Goal: Task Accomplishment & Management: Use online tool/utility

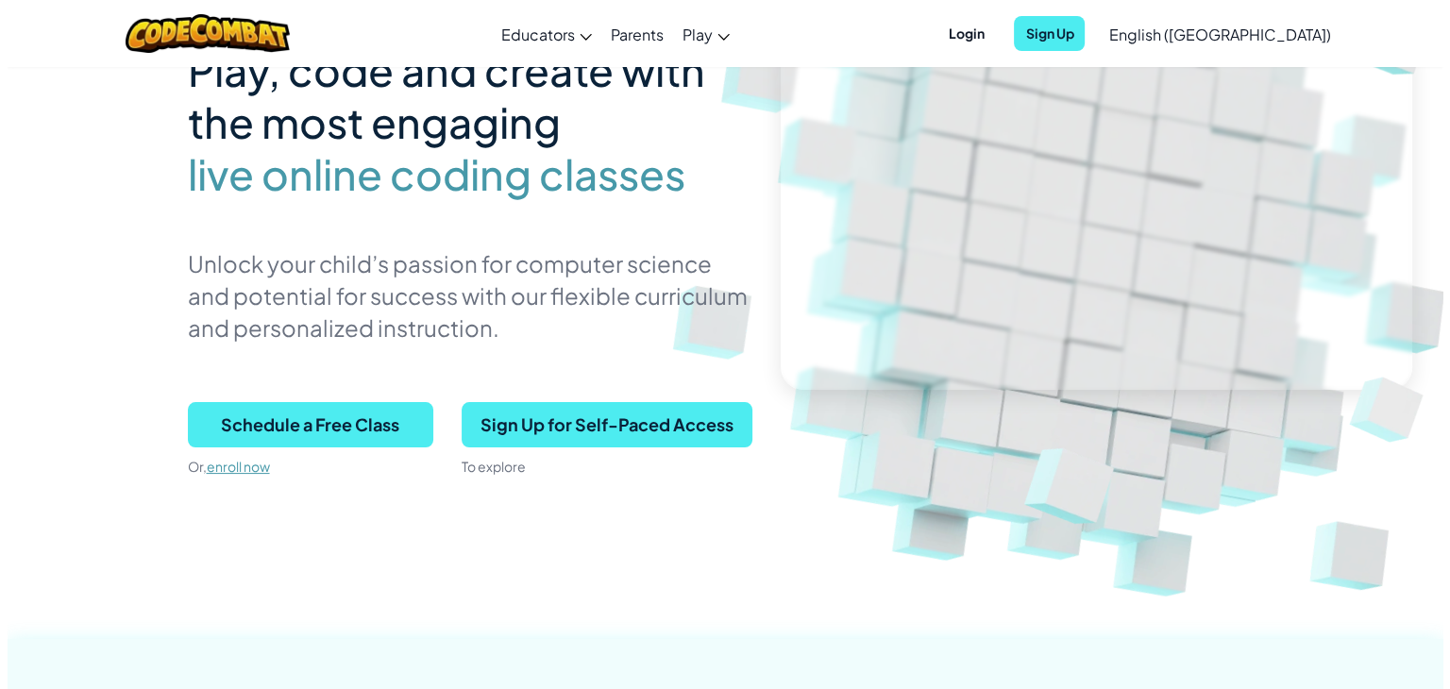
scroll to position [136, 0]
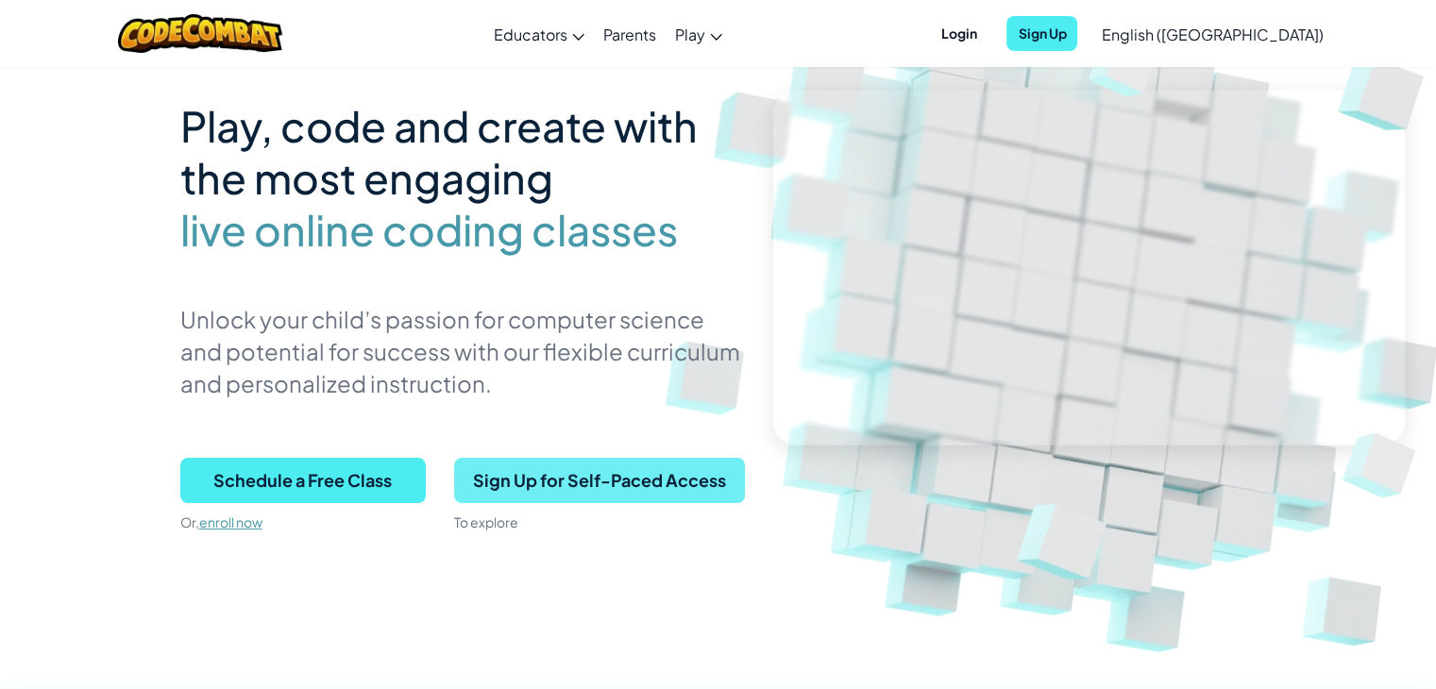
click at [636, 470] on span "Sign Up for Self-Paced Access" at bounding box center [599, 480] width 291 height 45
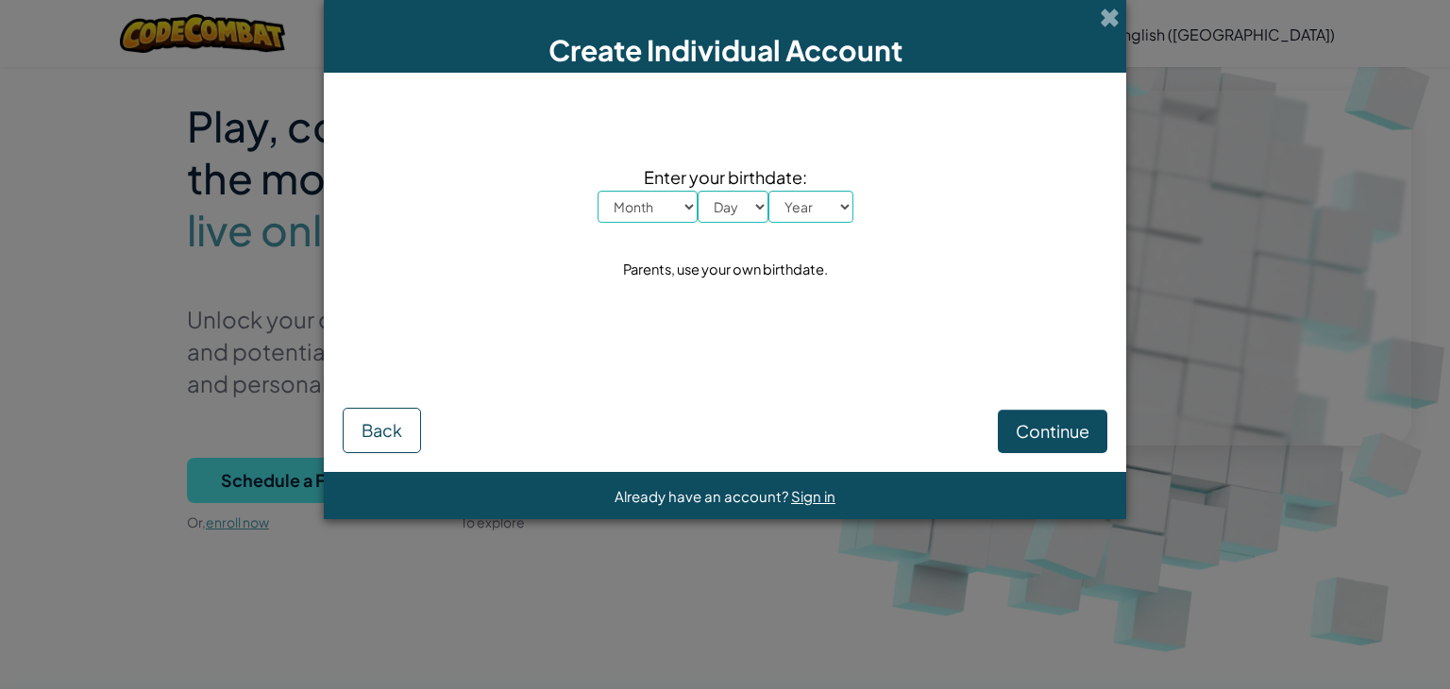
click at [676, 205] on select "Month January February March April May June July August September October Novem…" at bounding box center [648, 207] width 100 height 32
select select "1"
click at [598, 191] on select "Month January February March April May June July August September October Novem…" at bounding box center [648, 207] width 100 height 32
click at [723, 207] on select "Day 1 2 3 4 5 6 7 8 9 10 11 12 13 14 15 16 17 18 19 20 21 22 23 24 25 26 27 28 …" at bounding box center [733, 207] width 71 height 32
click at [698, 191] on select "Day 1 2 3 4 5 6 7 8 9 10 11 12 13 14 15 16 17 18 19 20 21 22 23 24 25 26 27 28 …" at bounding box center [733, 207] width 71 height 32
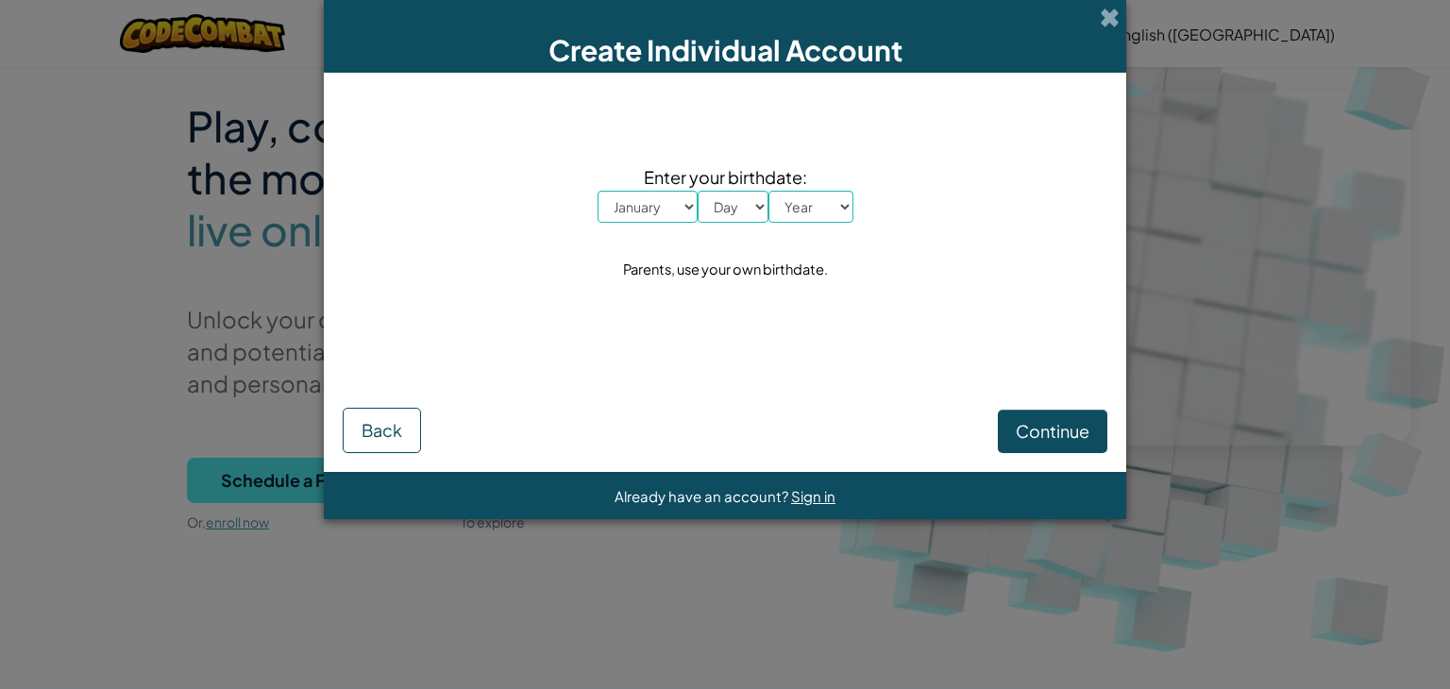
click at [736, 188] on span "Enter your birthdate:" at bounding box center [726, 176] width 256 height 27
click at [736, 196] on select "Day 1 2 3 4 5 6 7 8 9 10 11 12 13 14 15 16 17 18 19 20 21 22 23 24 25 26 27 28 …" at bounding box center [733, 207] width 71 height 32
select select "2"
click at [698, 191] on select "Day 1 2 3 4 5 6 7 8 9 10 11 12 13 14 15 16 17 18 19 20 21 22 23 24 25 26 27 28 …" at bounding box center [733, 207] width 71 height 32
click at [818, 190] on span "Enter your birthdate:" at bounding box center [726, 176] width 256 height 27
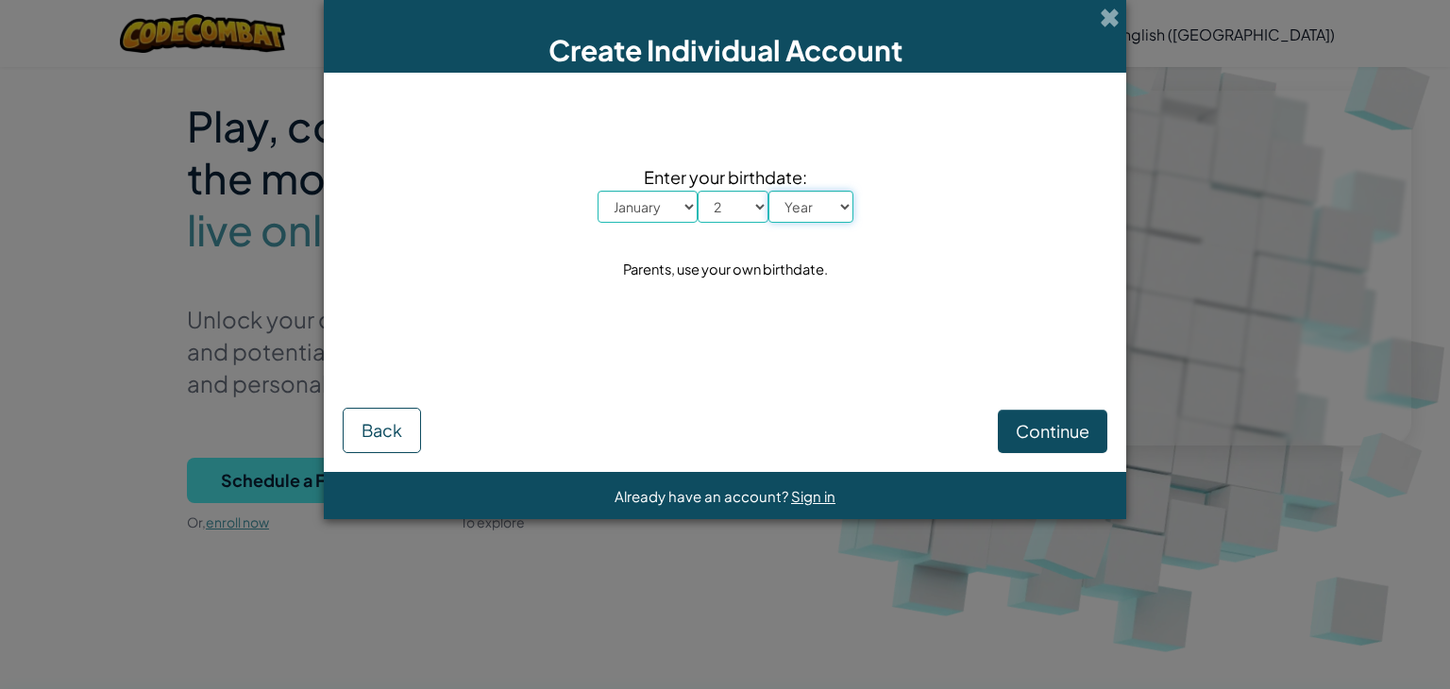
click at [818, 192] on select "Year 2025 2024 2023 2022 2021 2020 2019 2018 2017 2016 2015 2014 2013 2012 2011…" at bounding box center [810, 207] width 85 height 32
select select "1980"
click at [768, 191] on select "Year 2025 2024 2023 2022 2021 2020 2019 2018 2017 2016 2015 2014 2013 2012 2011…" at bounding box center [810, 207] width 85 height 32
click at [1024, 431] on span "Continue" at bounding box center [1053, 431] width 74 height 22
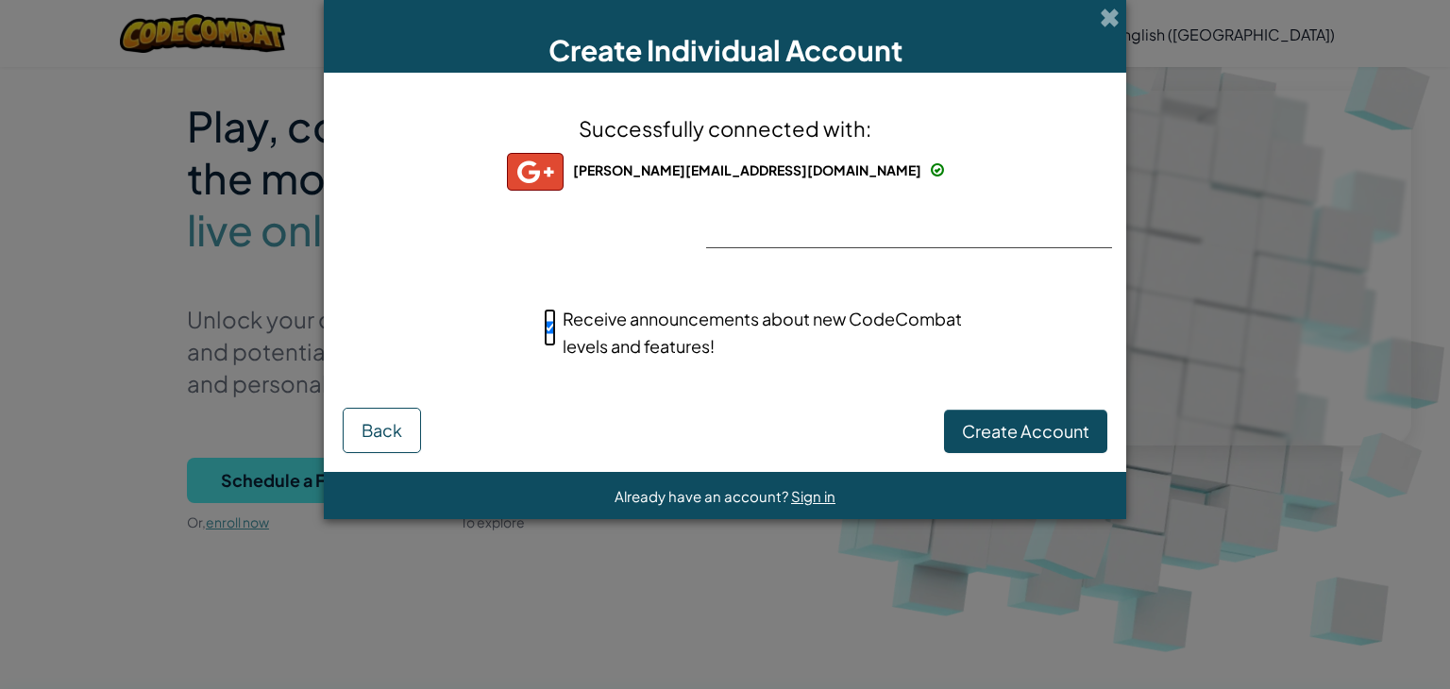
click at [554, 326] on input "Receive announcements about new CodeCombat levels and features!" at bounding box center [550, 328] width 12 height 38
checkbox input "false"
click at [1003, 428] on span "Create Account" at bounding box center [1025, 431] width 127 height 22
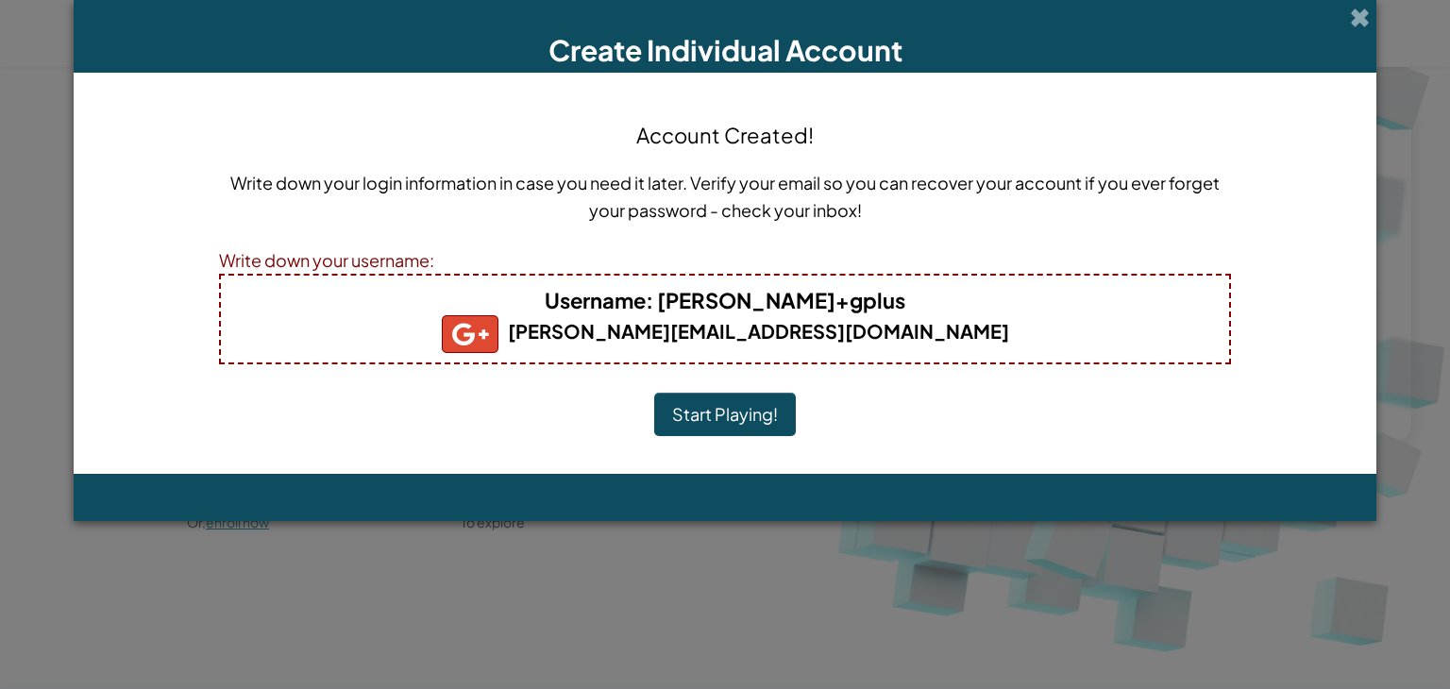
click at [721, 420] on button "Start Playing!" at bounding box center [725, 414] width 142 height 43
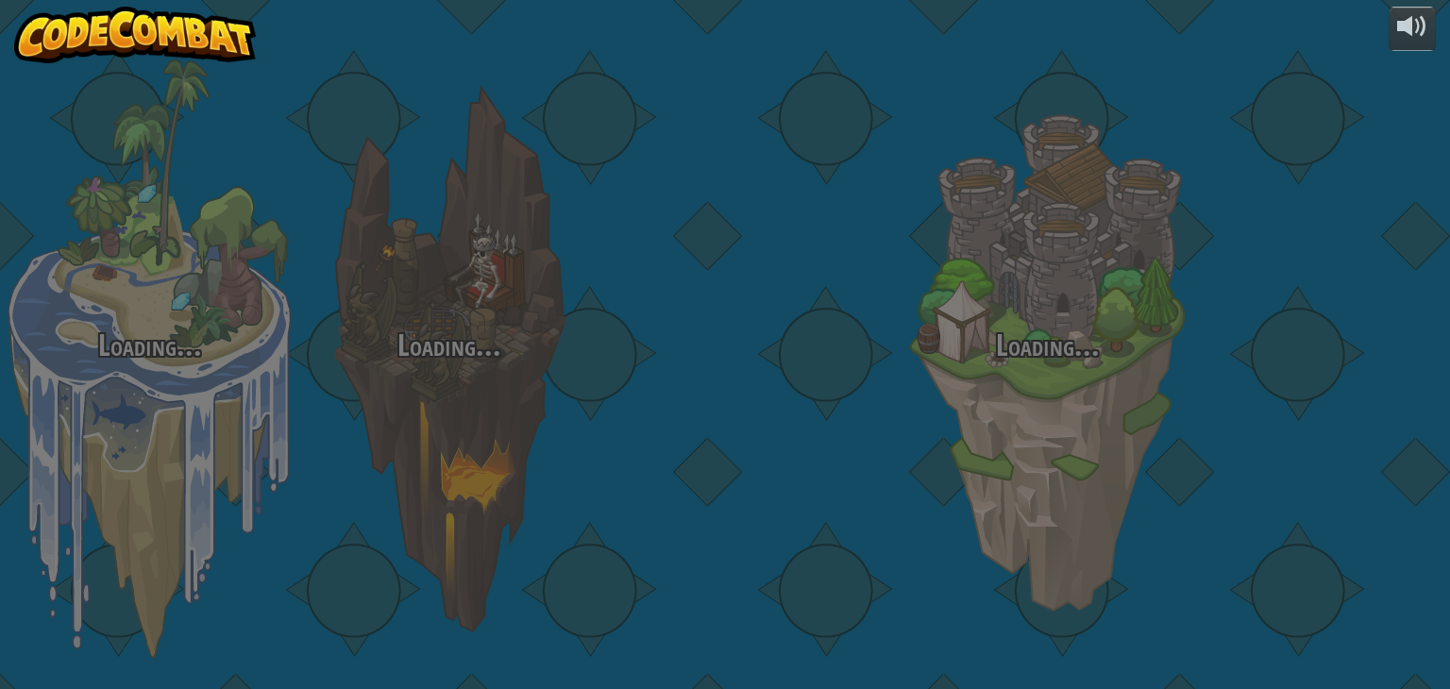
click at [457, 428] on div "Loading... Loading... Loading... Loading... Loading... Loading... Loading..." at bounding box center [725, 344] width 1450 height 689
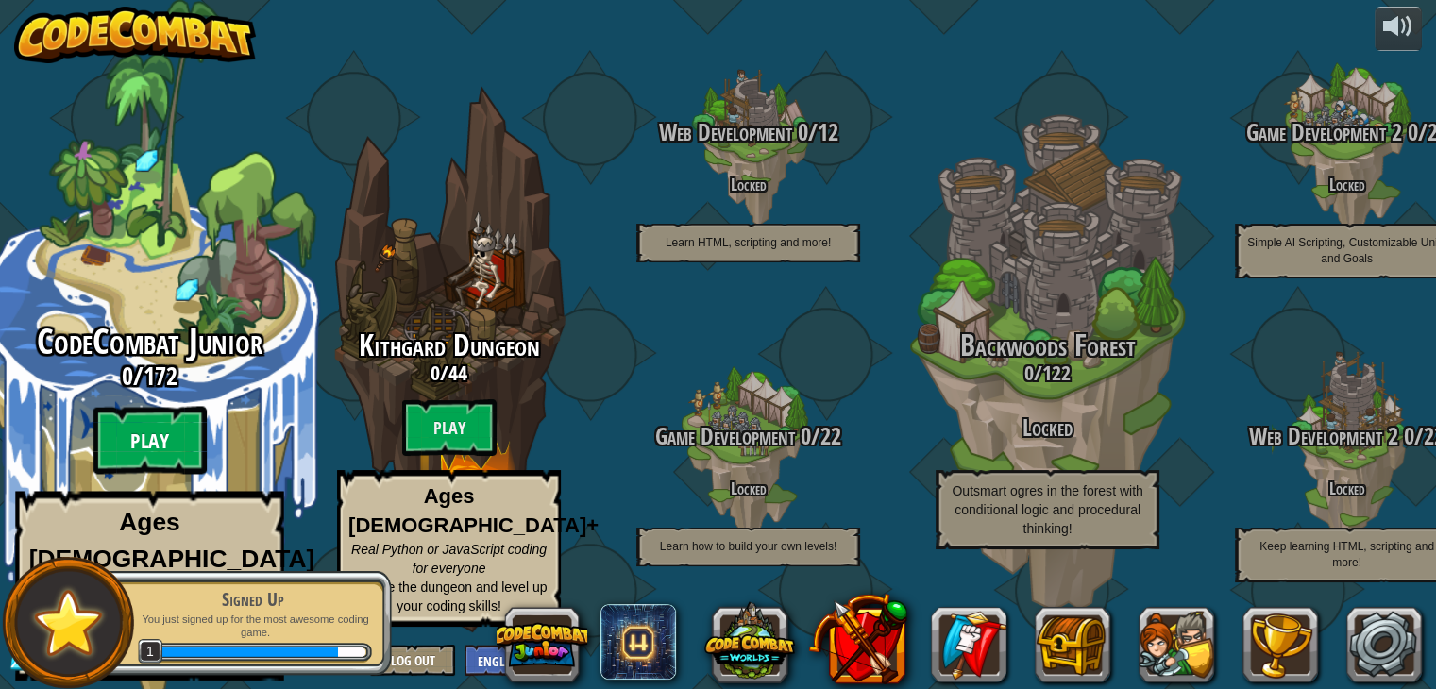
click at [141, 464] on btn "Play" at bounding box center [149, 441] width 113 height 68
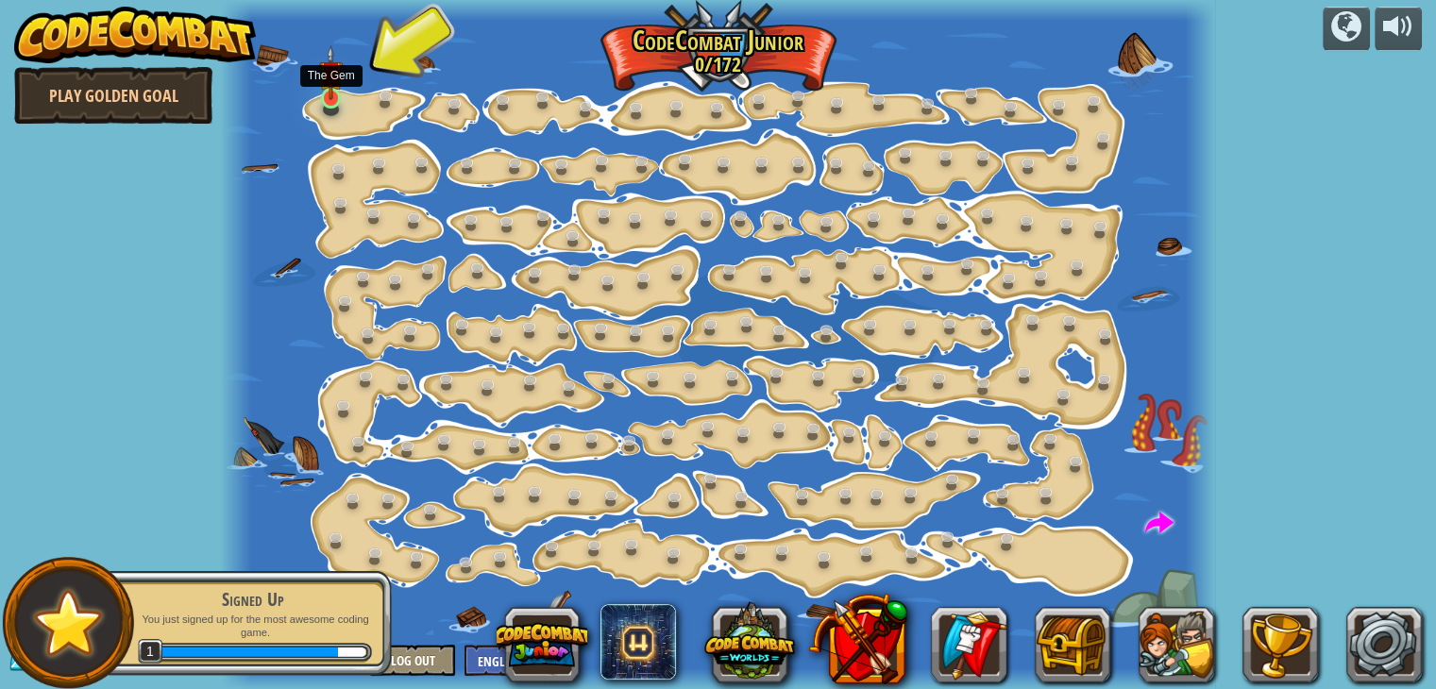
click at [326, 96] on img at bounding box center [331, 73] width 25 height 56
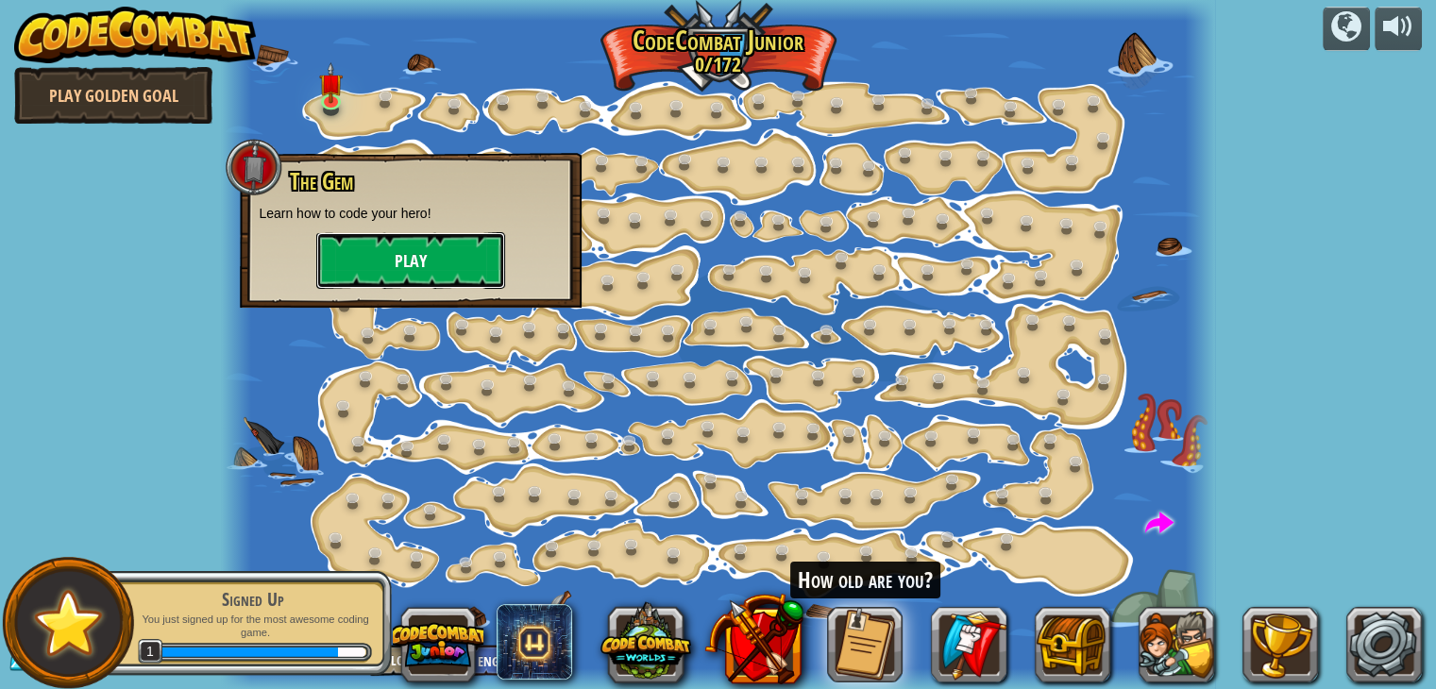
click at [441, 265] on button "Play" at bounding box center [410, 260] width 189 height 57
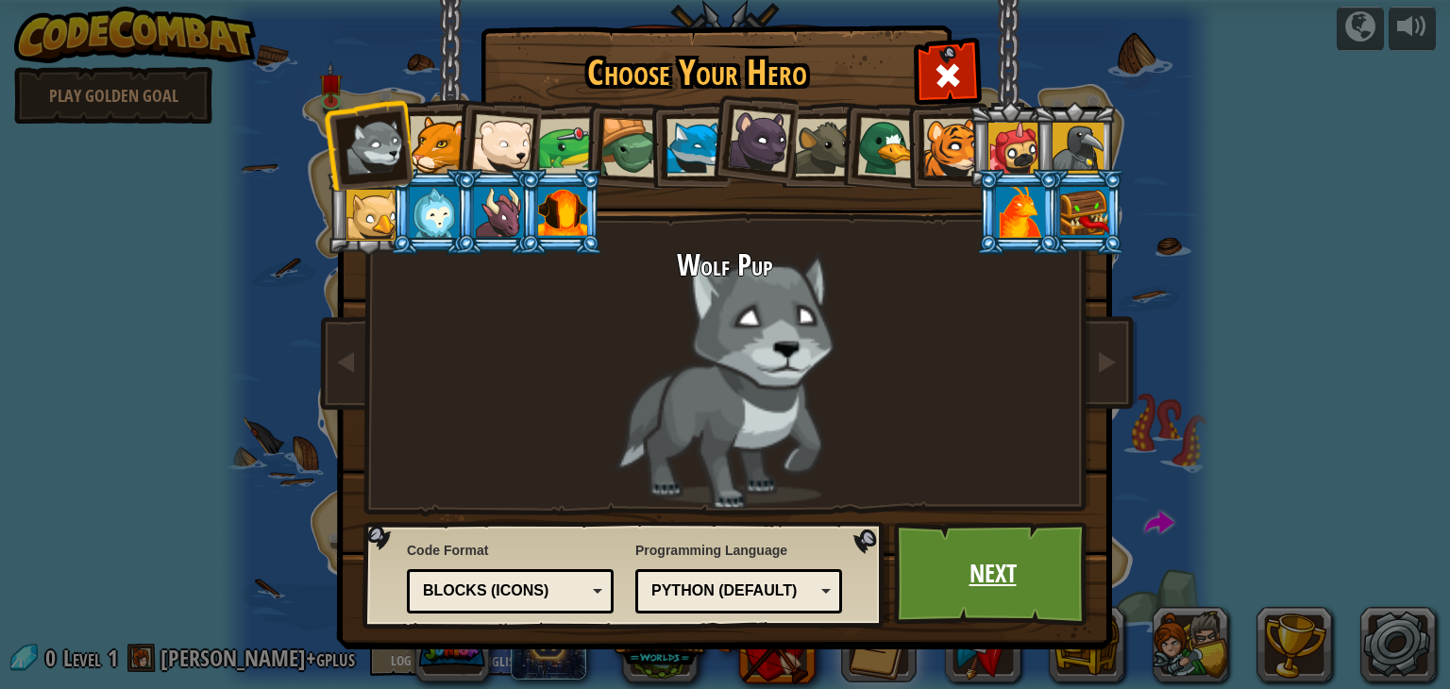
click at [921, 560] on link "Next" at bounding box center [992, 574] width 197 height 104
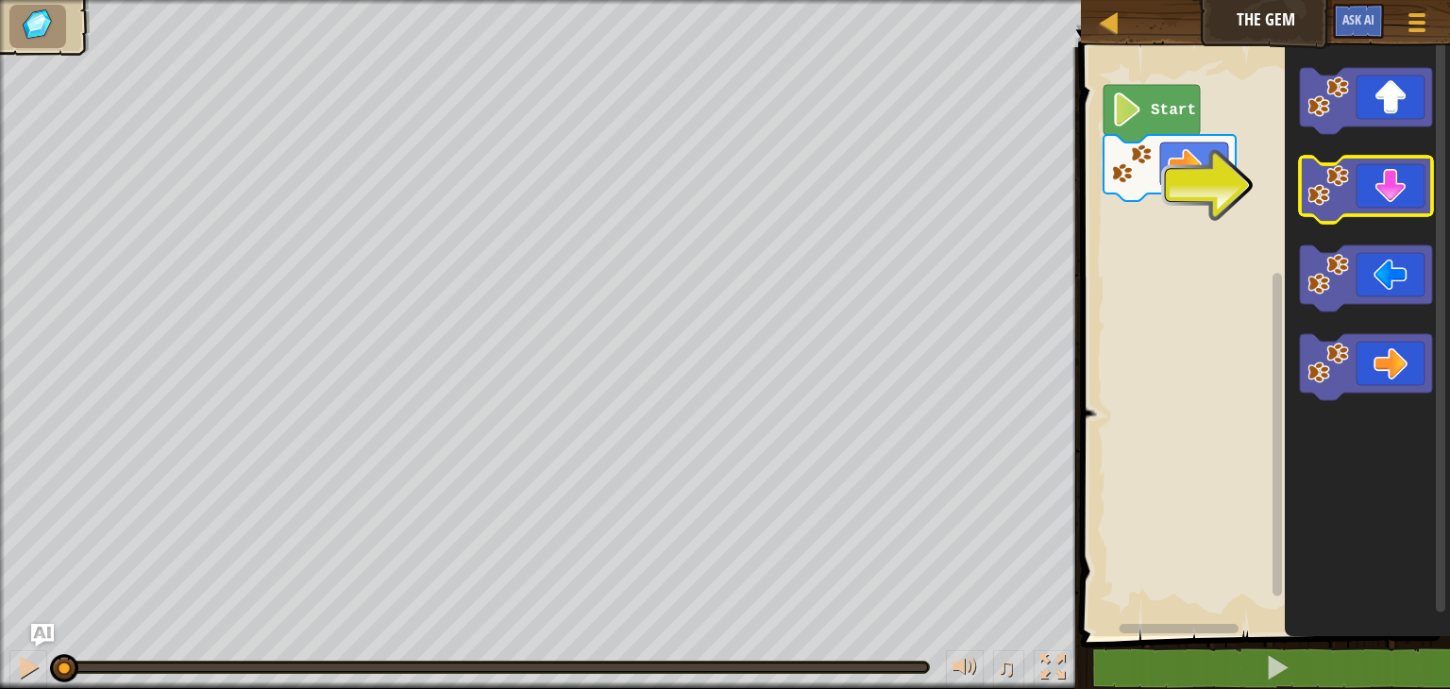
click at [1369, 178] on icon "Blockly Workspace" at bounding box center [1366, 190] width 132 height 66
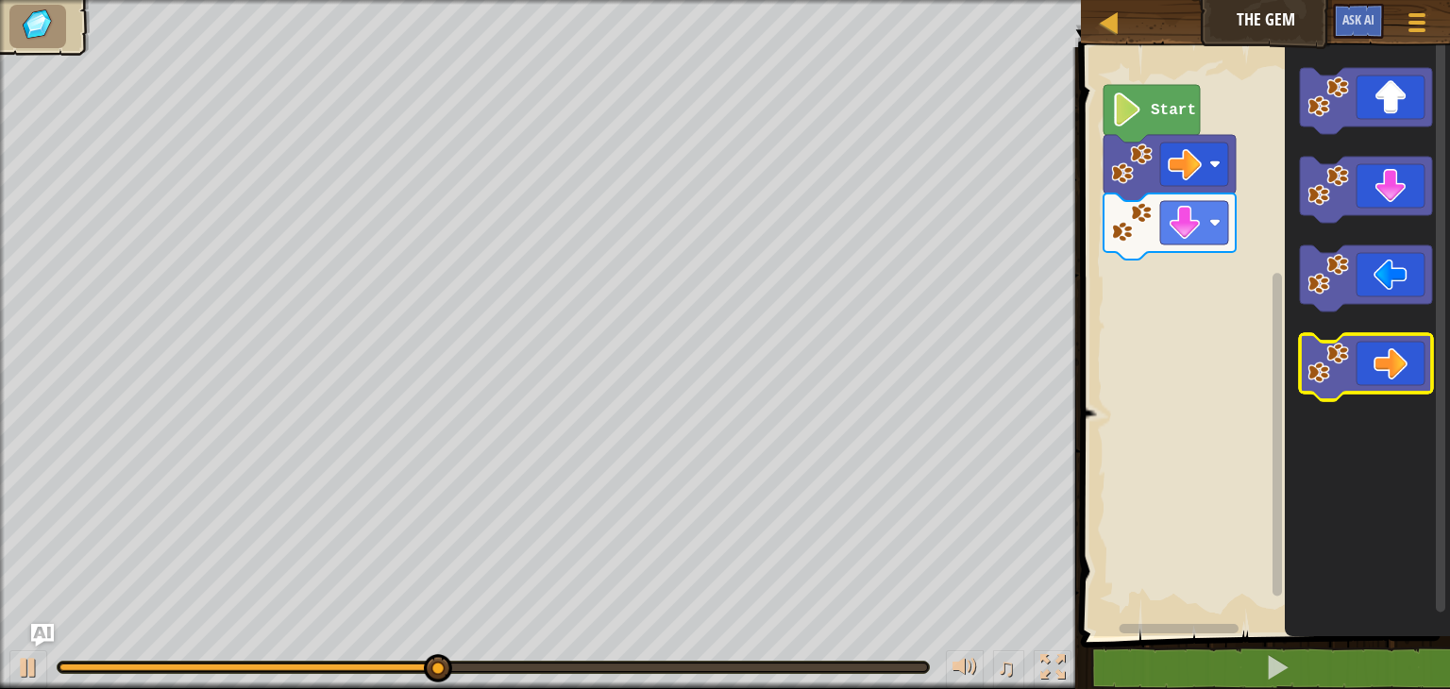
click at [1389, 362] on icon "Blockly Workspace" at bounding box center [1366, 367] width 132 height 66
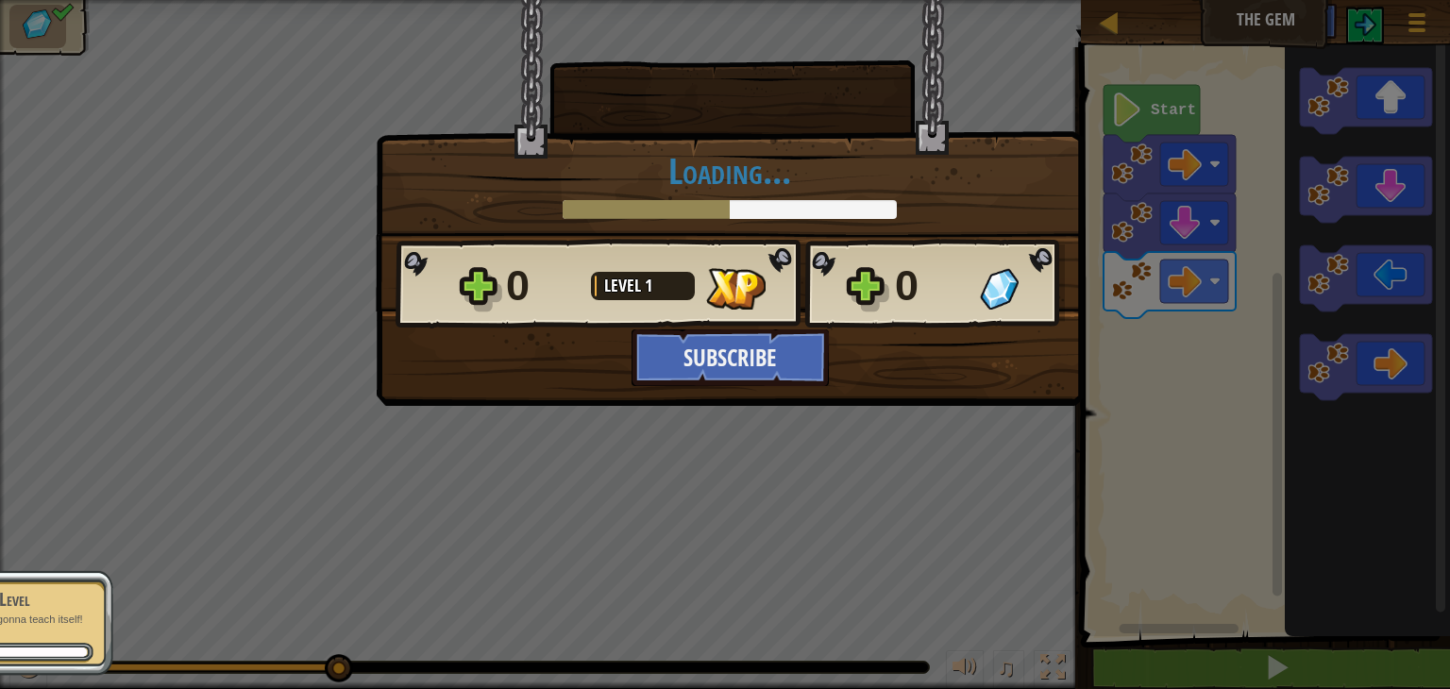
click at [827, 450] on div "× How fun was this level? Tell us more! Loading... Reticulating Splines... Load…" at bounding box center [725, 344] width 1450 height 689
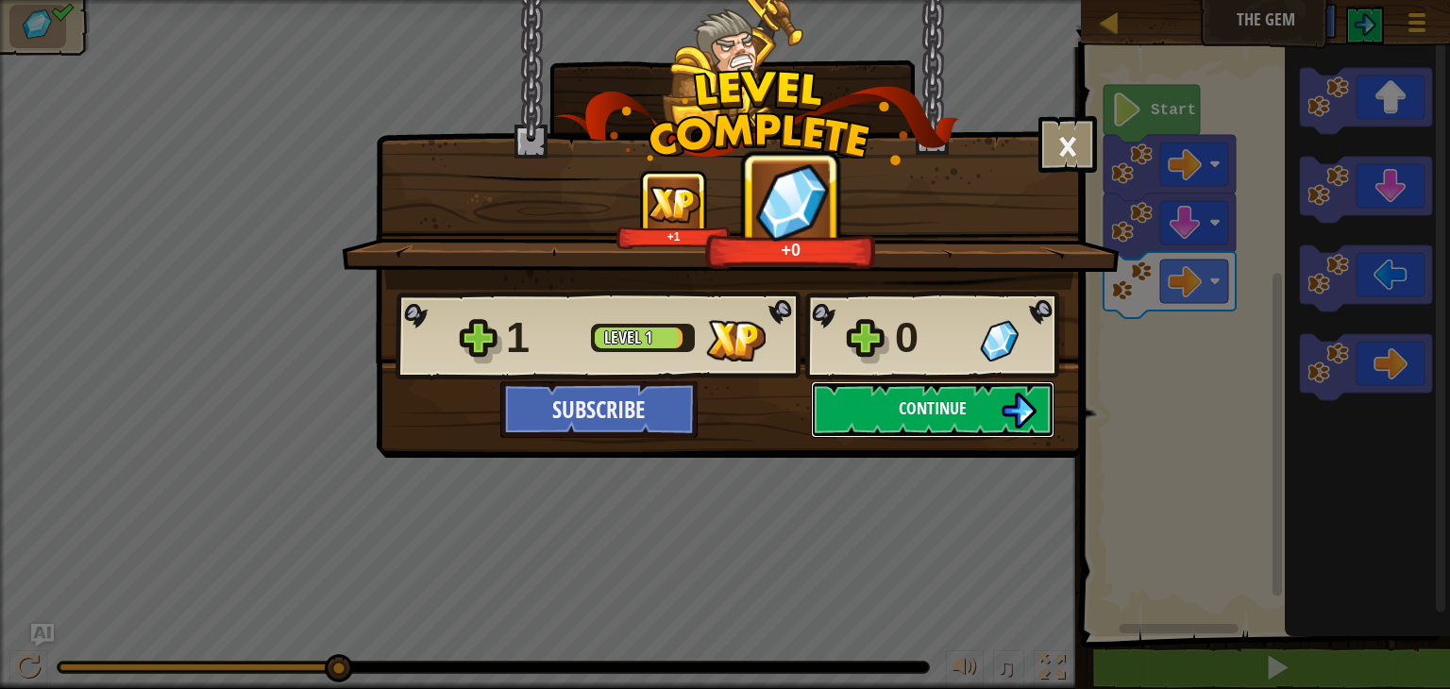
click at [921, 401] on span "Continue" at bounding box center [933, 408] width 68 height 24
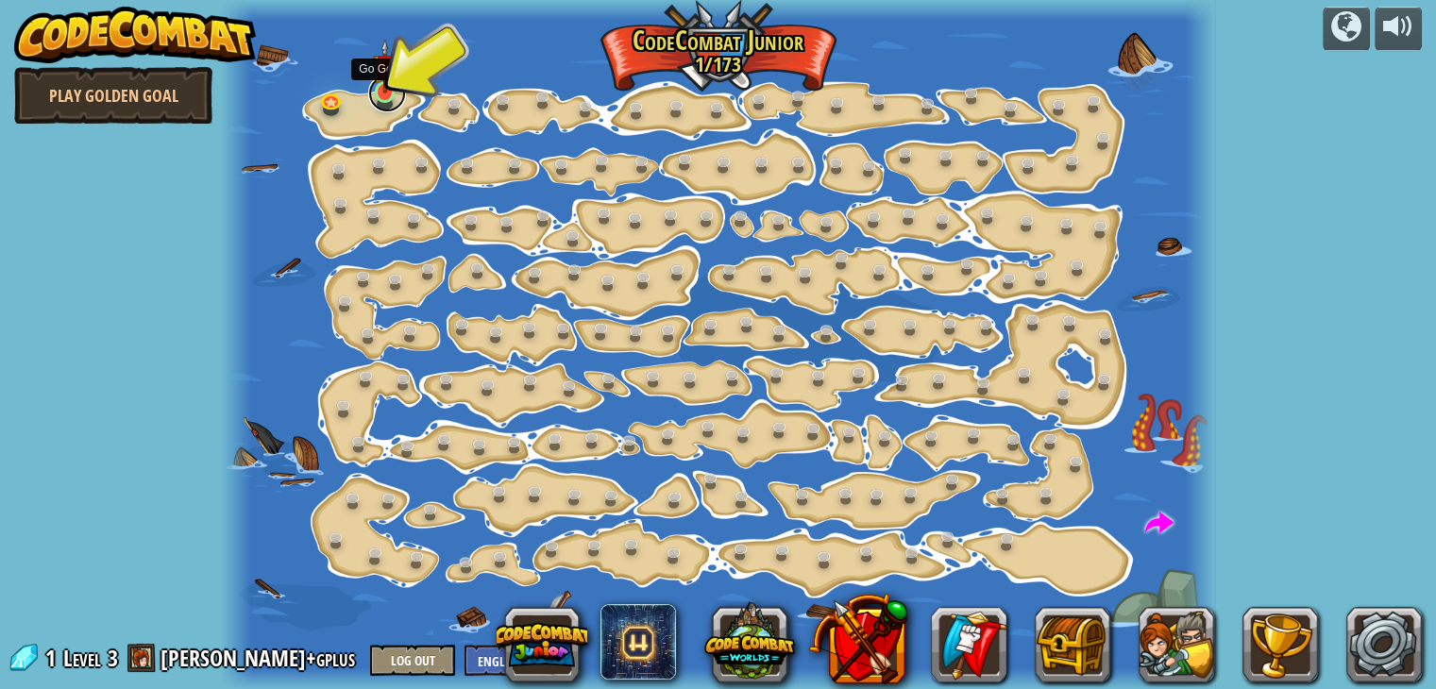
click at [388, 95] on link at bounding box center [387, 94] width 38 height 38
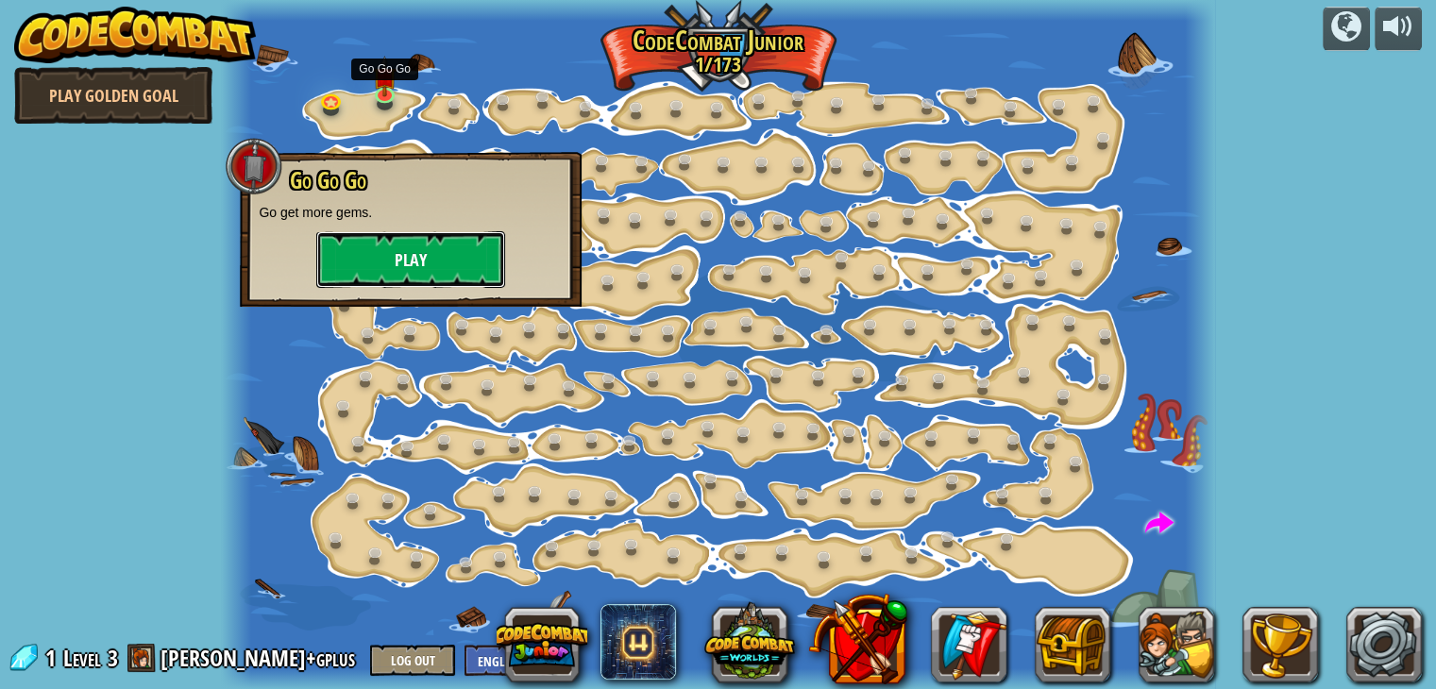
click at [437, 259] on button "Play" at bounding box center [410, 259] width 189 height 57
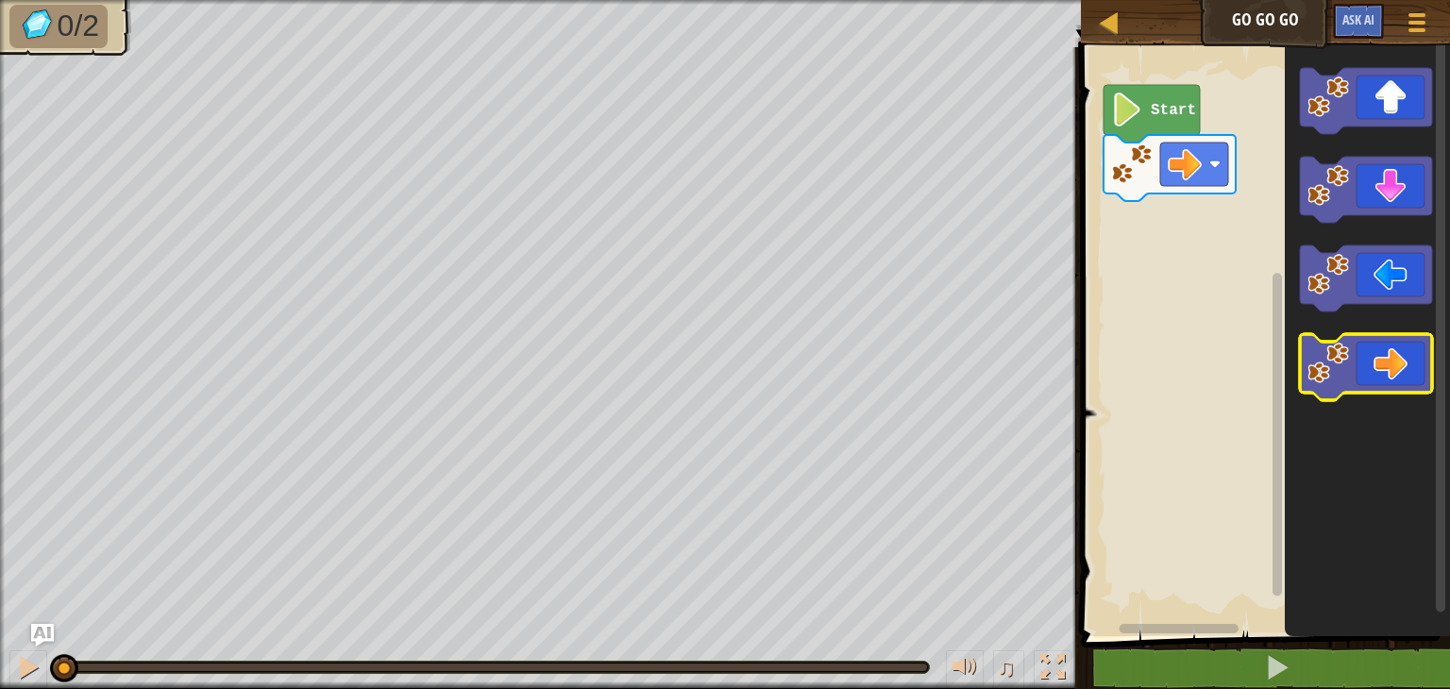
click at [1408, 365] on icon "Blockly Workspace" at bounding box center [1366, 367] width 132 height 66
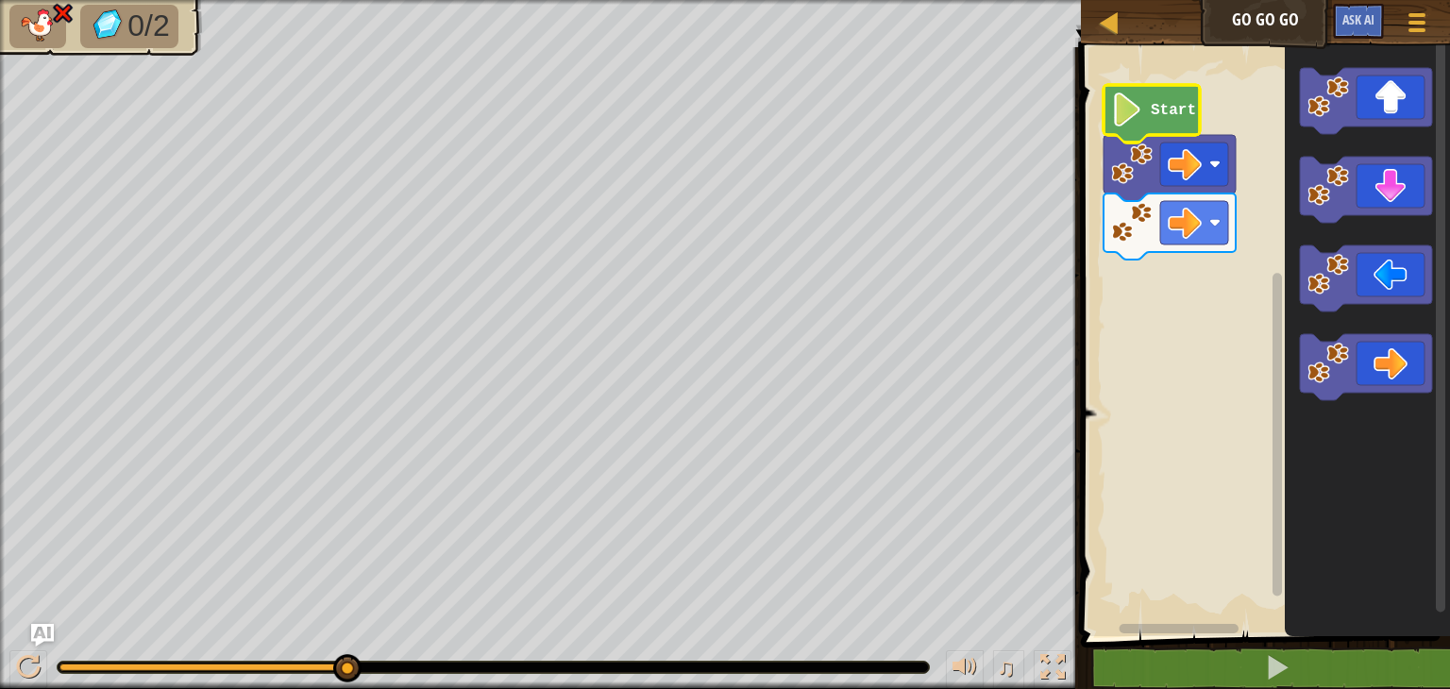
click at [1163, 118] on icon "Blockly Workspace" at bounding box center [1151, 114] width 96 height 58
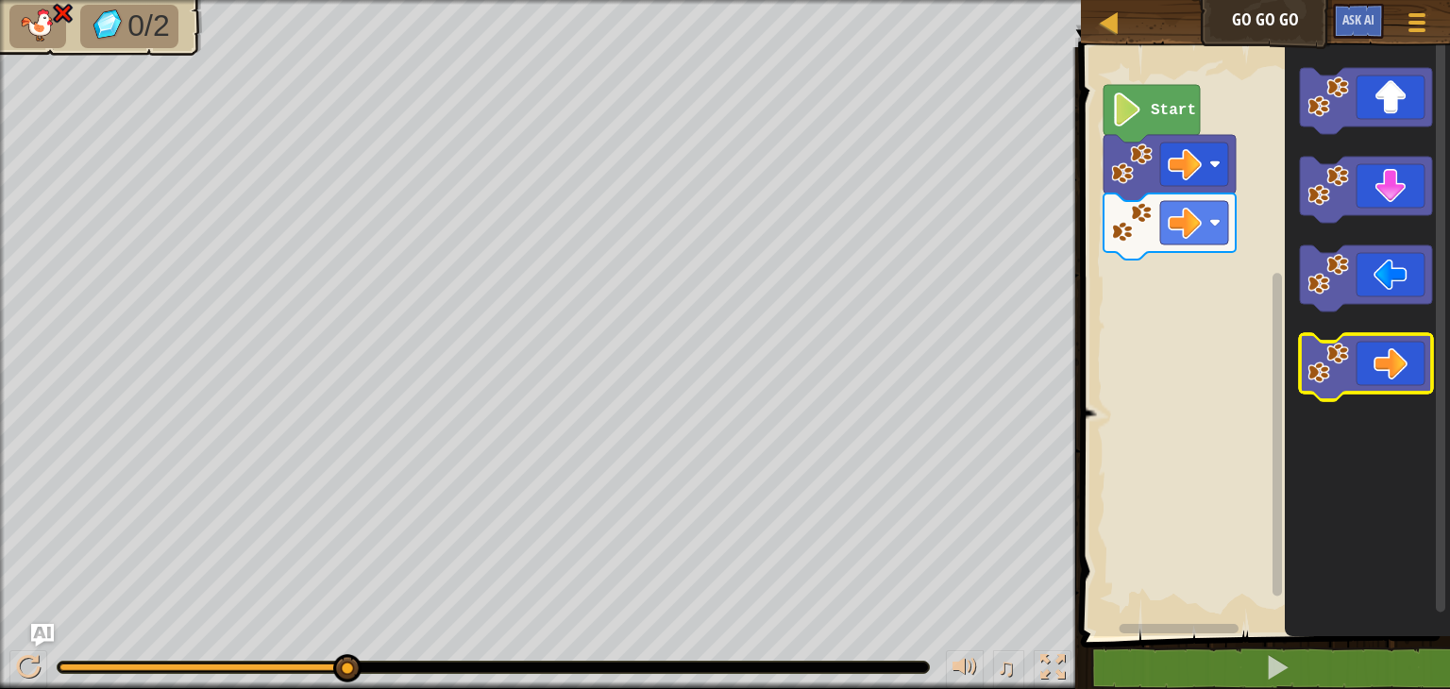
click at [1396, 356] on icon "Blockly Workspace" at bounding box center [1366, 367] width 132 height 66
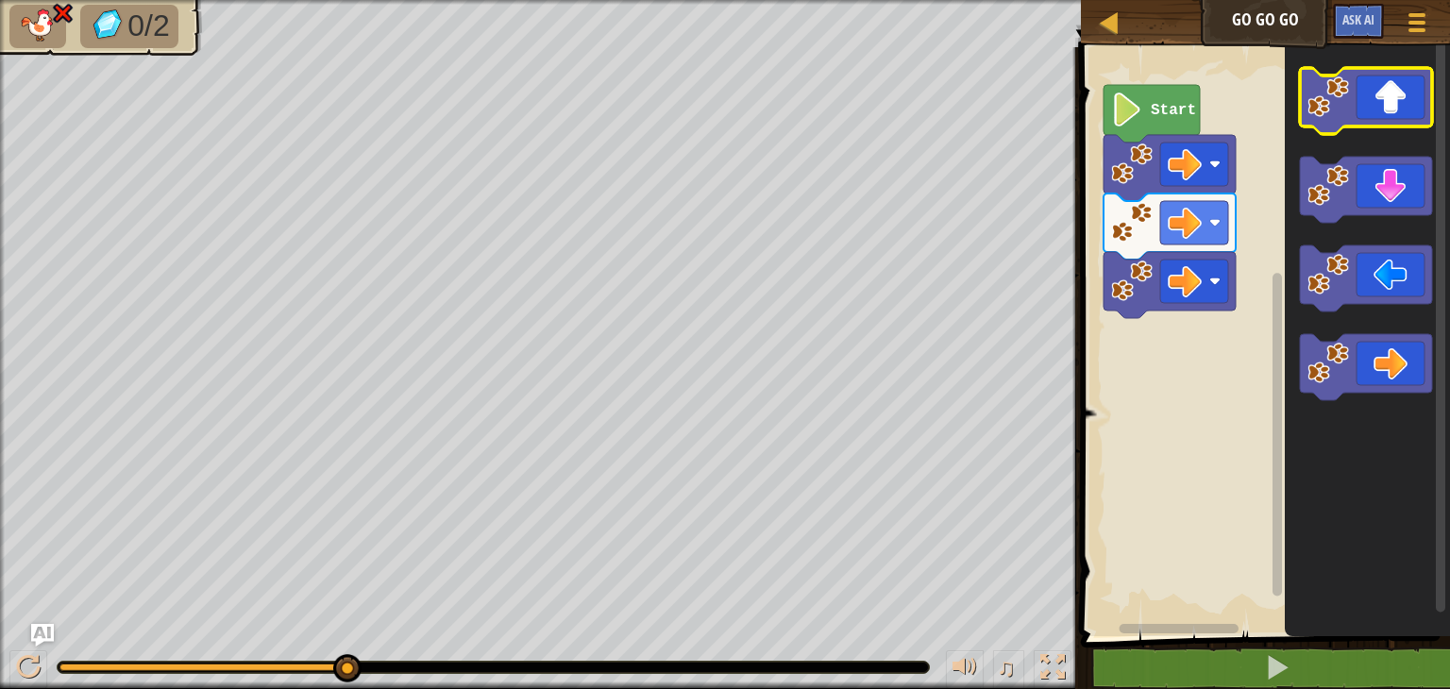
click at [1396, 117] on icon "Blockly Workspace" at bounding box center [1366, 101] width 132 height 66
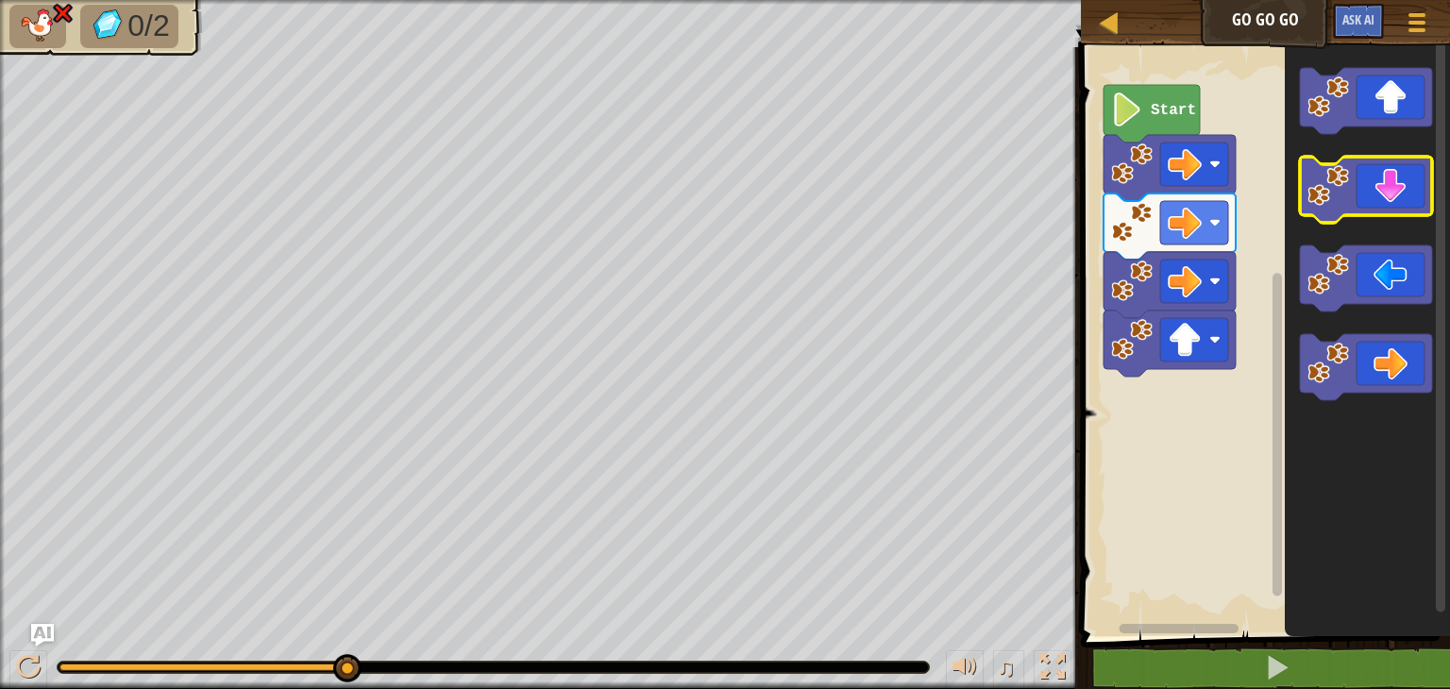
click at [1384, 190] on icon "Blockly Workspace" at bounding box center [1366, 190] width 132 height 66
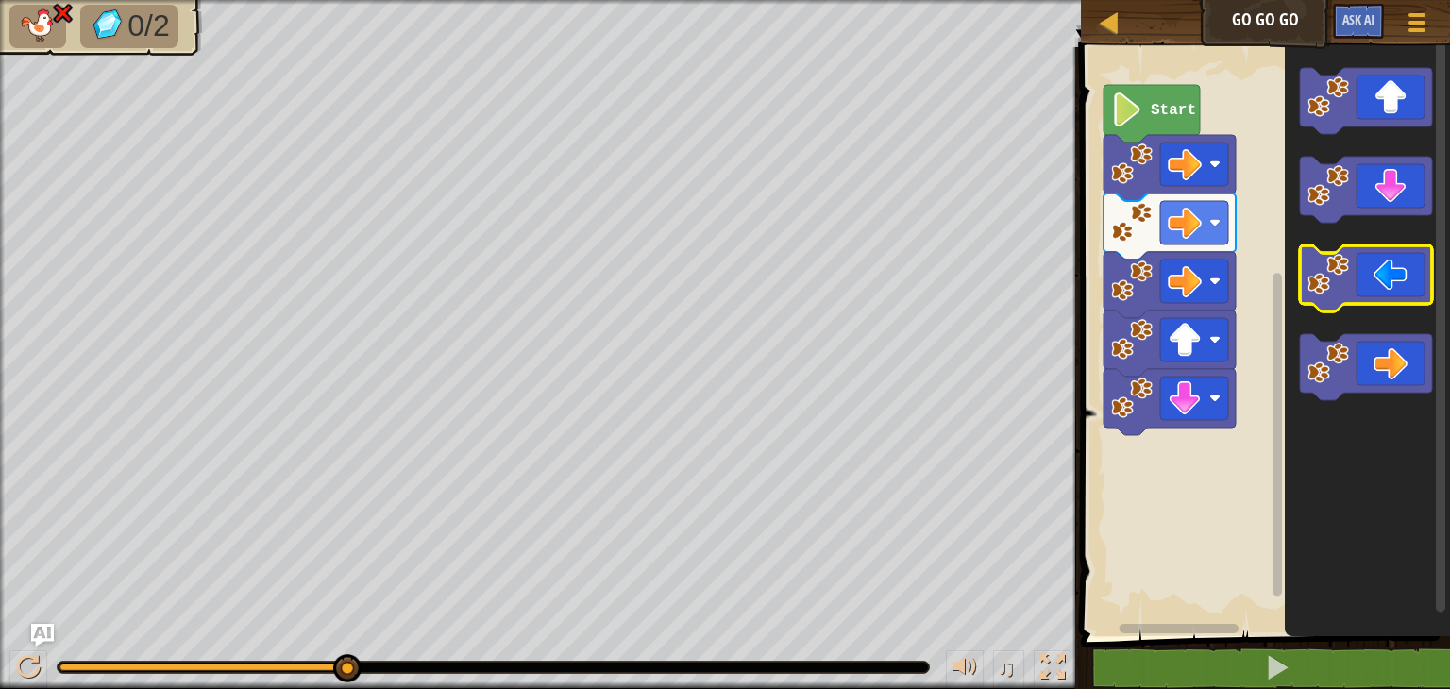
click at [1391, 256] on icon "Blockly Workspace" at bounding box center [1366, 278] width 132 height 66
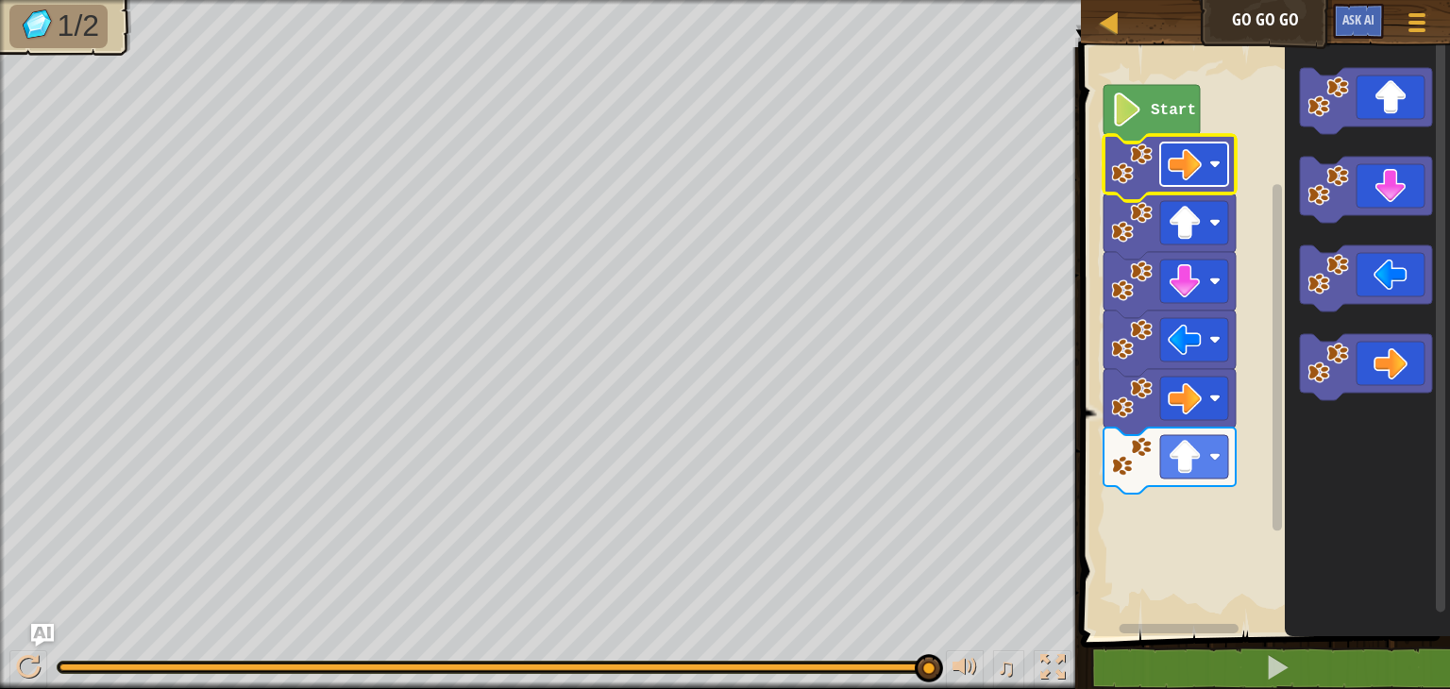
click at [1180, 171] on image "Blockly Workspace" at bounding box center [1185, 164] width 34 height 34
click at [1189, 161] on image "Blockly Workspace" at bounding box center [1185, 164] width 34 height 34
click at [1193, 167] on image "Blockly Workspace" at bounding box center [1185, 164] width 34 height 34
click at [1173, 166] on image "Blockly Workspace" at bounding box center [1185, 164] width 34 height 34
click at [1150, 116] on icon "Blockly Workspace" at bounding box center [1151, 114] width 96 height 58
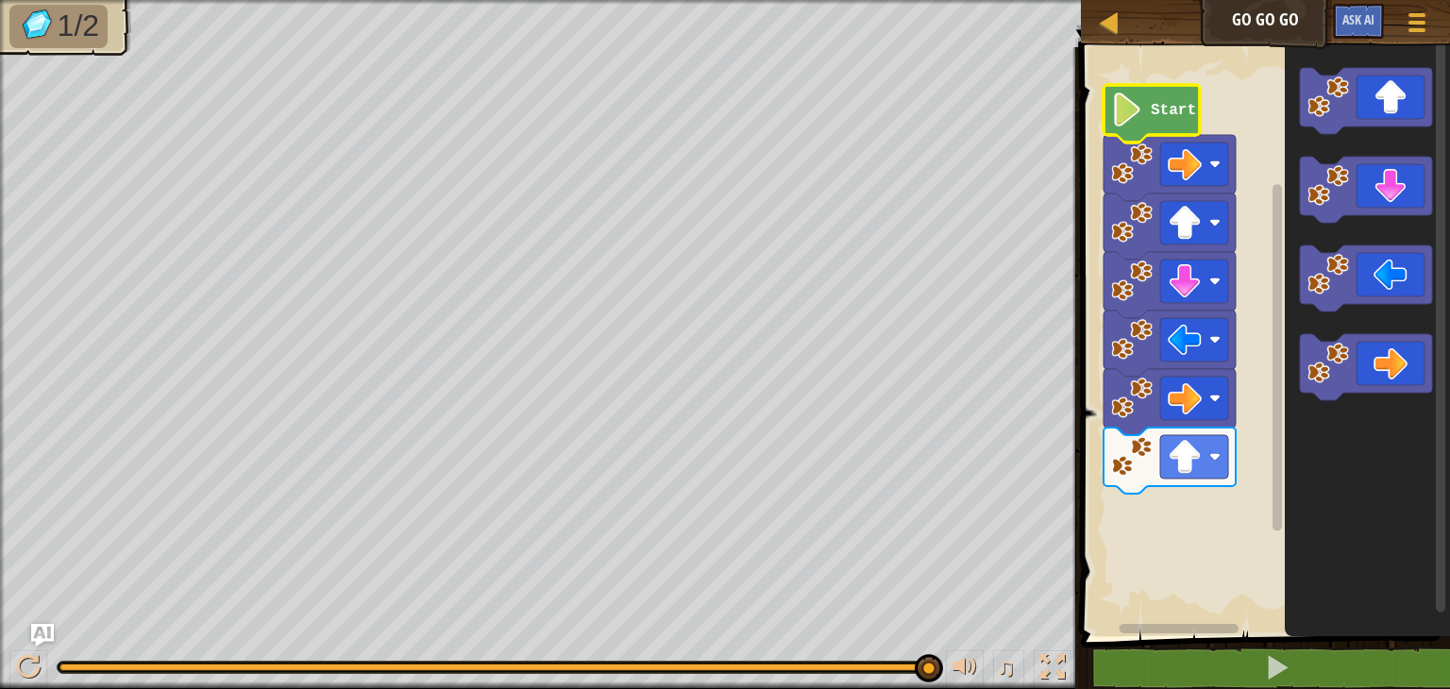
click at [1125, 107] on image "Blockly Workspace" at bounding box center [1127, 110] width 32 height 34
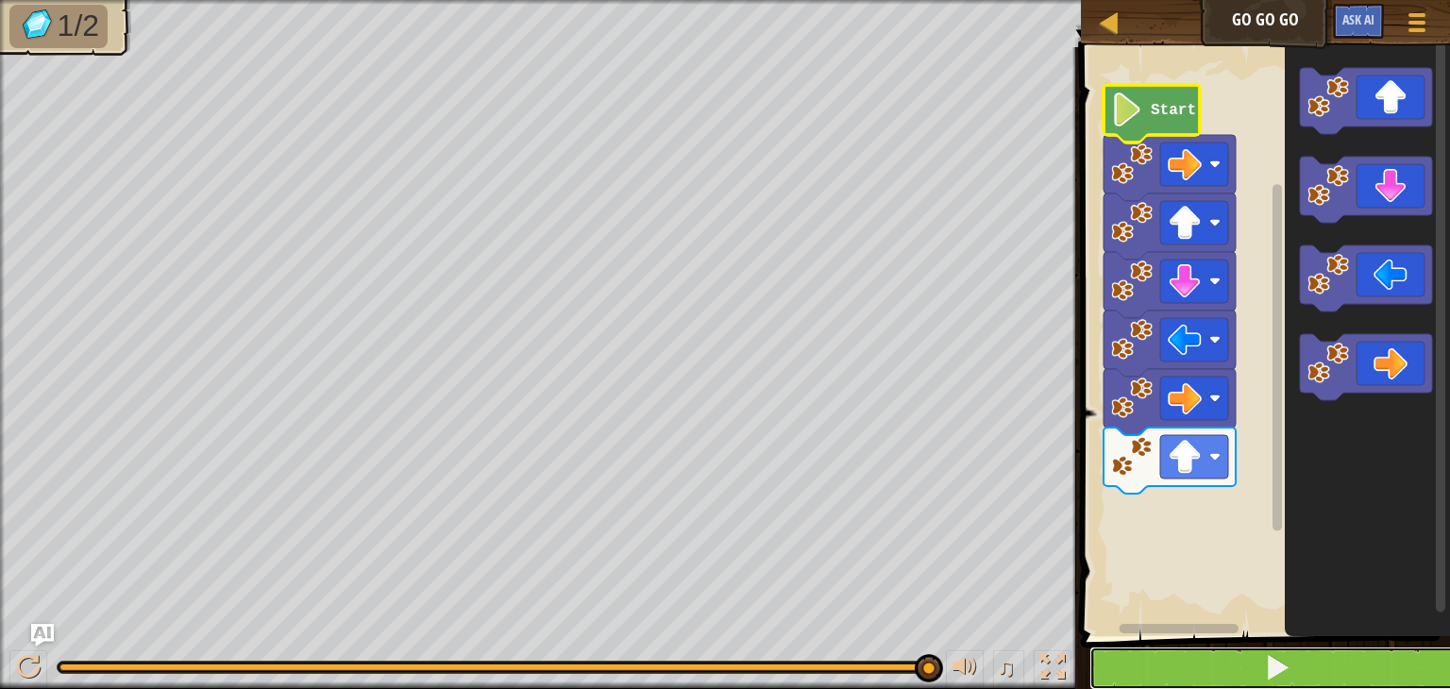
click at [1214, 660] on button at bounding box center [1276, 668] width 375 height 43
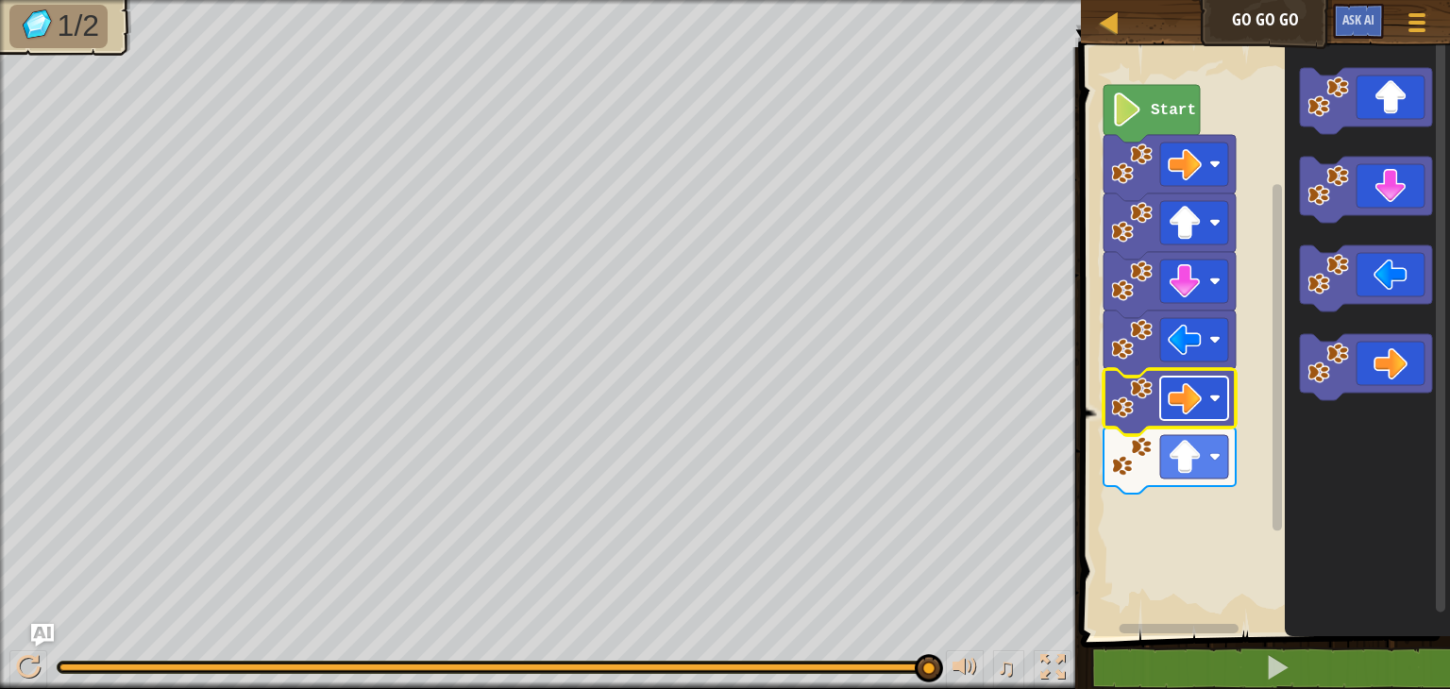
click at [1200, 407] on image "Blockly Workspace" at bounding box center [1185, 398] width 34 height 34
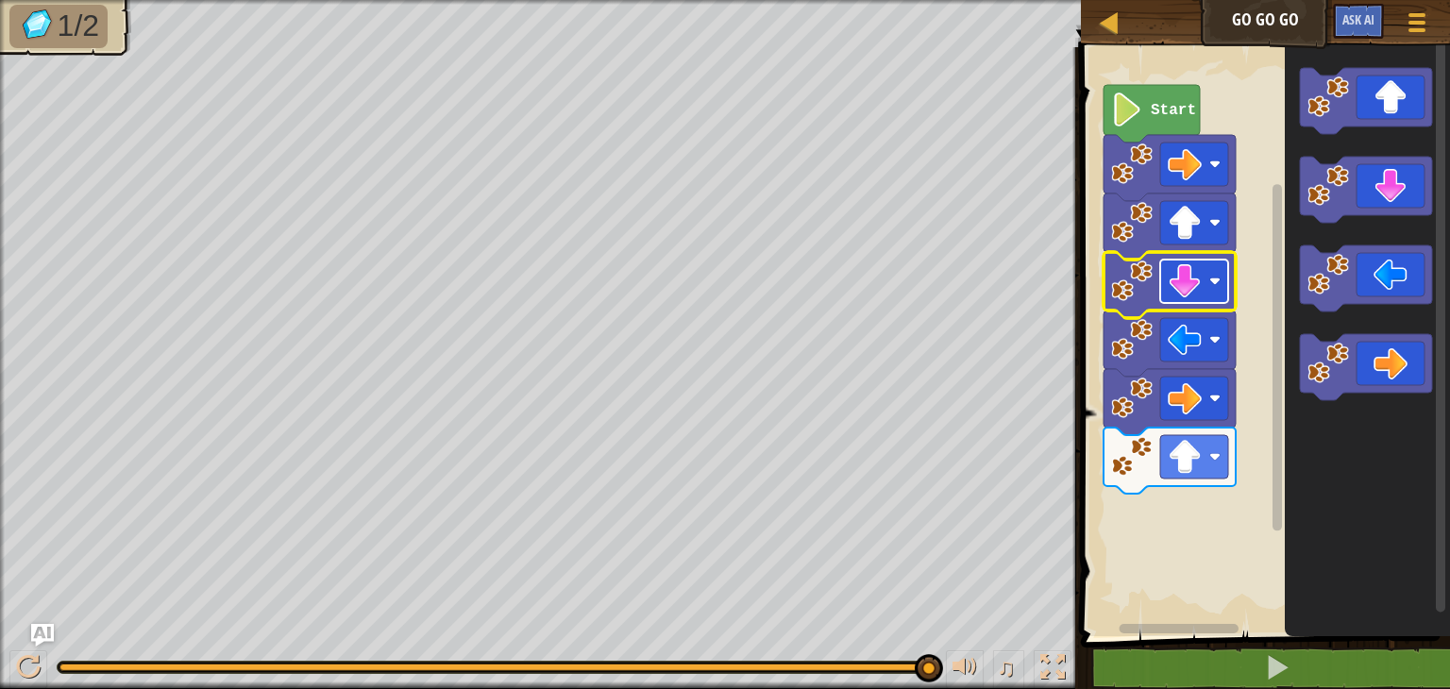
click at [1193, 272] on image "Blockly Workspace" at bounding box center [1185, 281] width 34 height 34
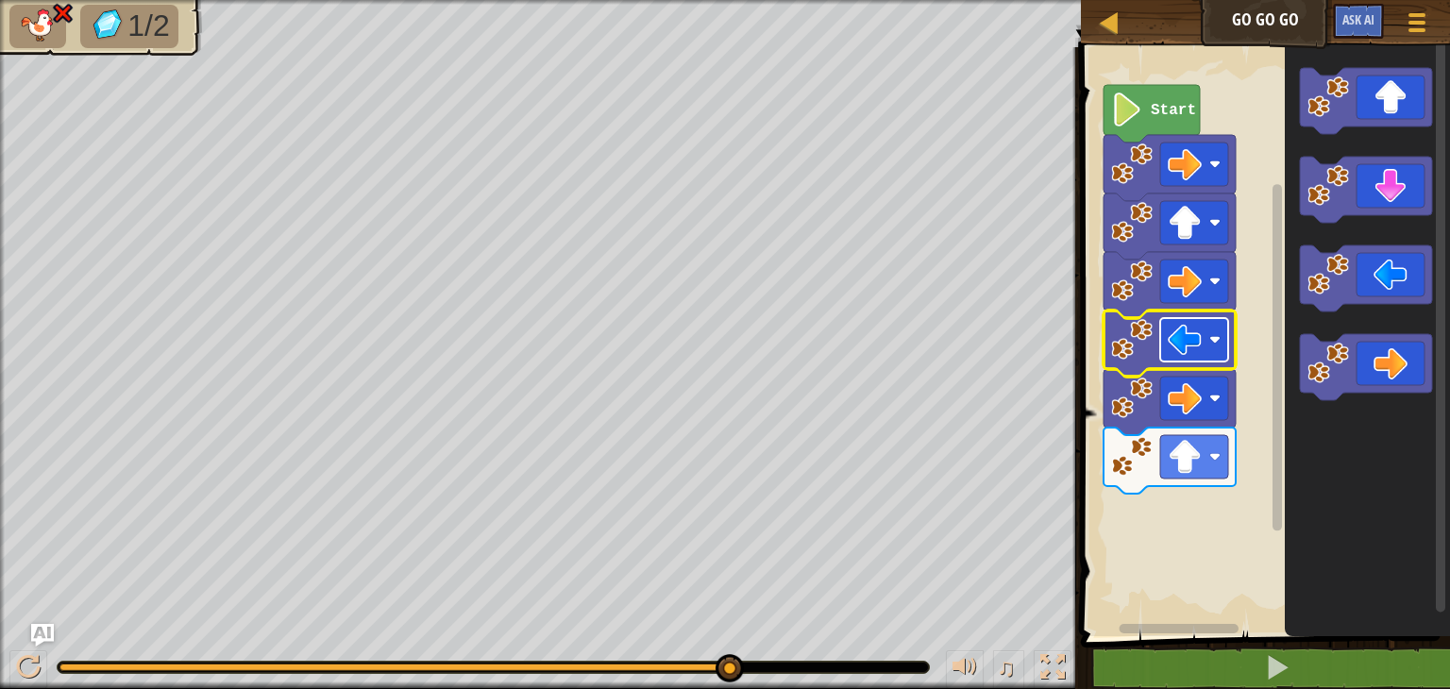
click at [1186, 342] on image "Blockly Workspace" at bounding box center [1185, 340] width 34 height 34
